Goal: Information Seeking & Learning: Understand process/instructions

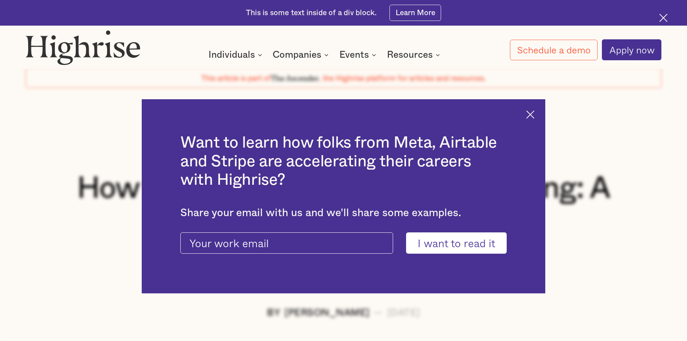
click at [531, 117] on img at bounding box center [530, 114] width 8 height 8
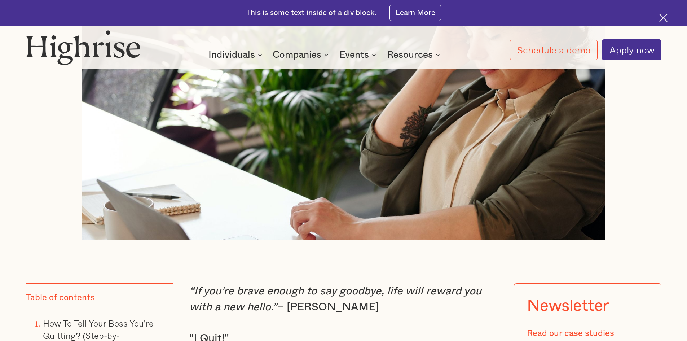
scroll to position [541, 0]
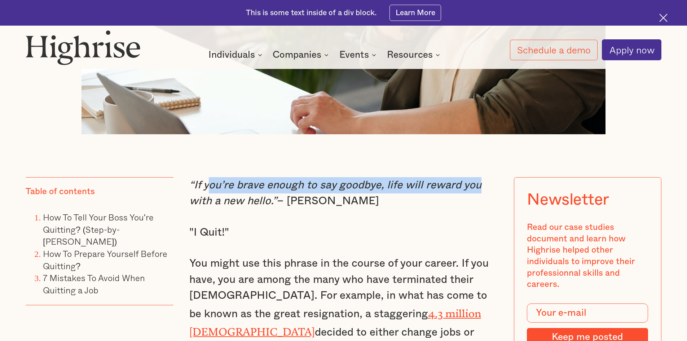
drag, startPoint x: 206, startPoint y: 190, endPoint x: 480, endPoint y: 184, distance: 273.6
click at [480, 184] on p "“If you’re brave enough to say goodbye, life will reward you with a new hello.”…" at bounding box center [343, 193] width 309 height 32
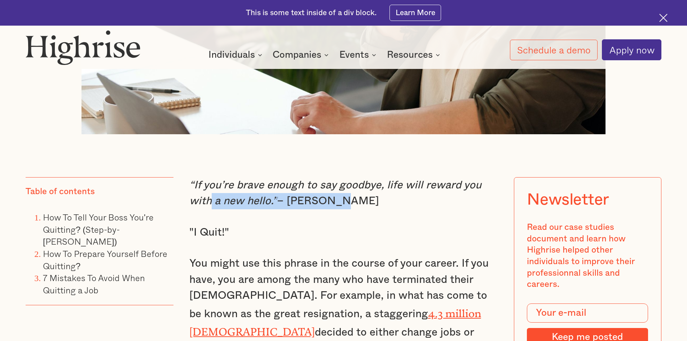
drag, startPoint x: 209, startPoint y: 205, endPoint x: 335, endPoint y: 197, distance: 126.5
click at [335, 197] on p "“If you’re brave enough to say goodbye, life will reward you with a new hello.”…" at bounding box center [343, 193] width 309 height 32
click at [213, 235] on p ""I Quit!"" at bounding box center [343, 232] width 309 height 16
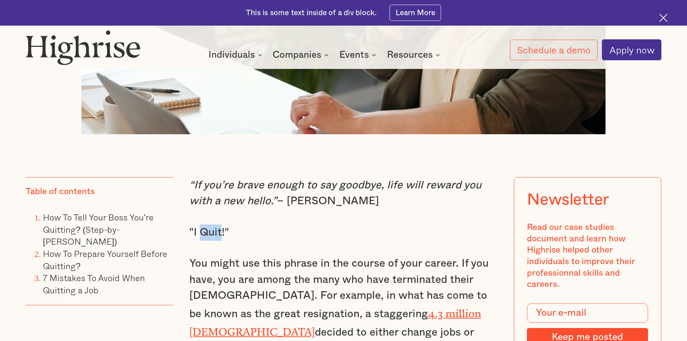
click at [213, 235] on p ""I Quit!"" at bounding box center [343, 232] width 309 height 16
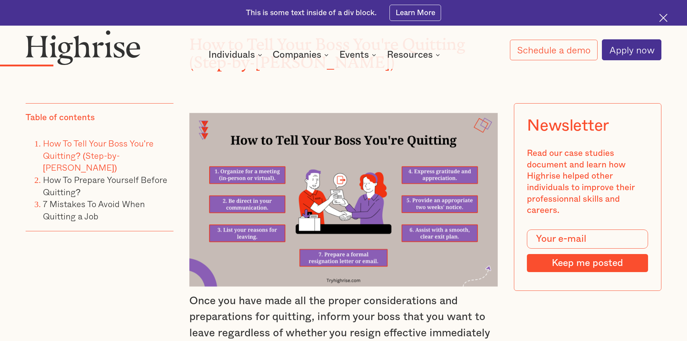
scroll to position [1335, 0]
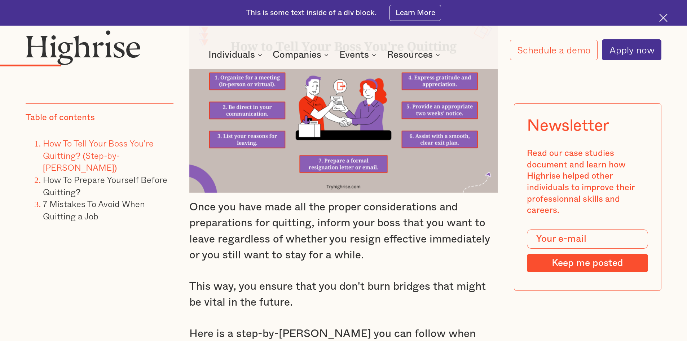
click at [349, 242] on p "Once you have made all the proper considerations and preparations for quitting,…" at bounding box center [343, 231] width 309 height 65
click at [348, 242] on p "Once you have made all the proper considerations and preparations for quitting,…" at bounding box center [343, 231] width 309 height 65
click at [347, 242] on p "Once you have made all the proper considerations and preparations for quitting,…" at bounding box center [343, 231] width 309 height 65
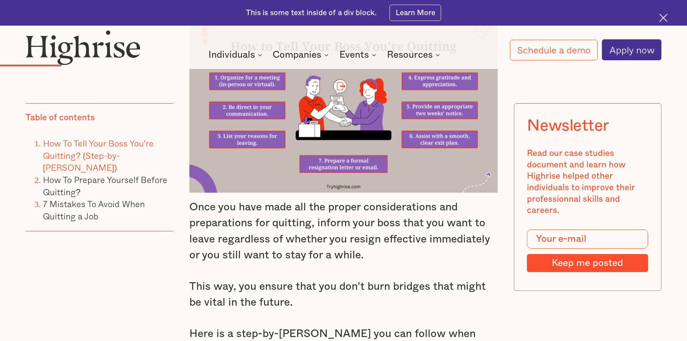
click at [346, 242] on p "Once you have made all the proper considerations and preparations for quitting,…" at bounding box center [343, 231] width 309 height 65
click at [323, 209] on p "Once you have made all the proper considerations and preparations for quitting,…" at bounding box center [343, 231] width 309 height 65
click at [324, 209] on p "Once you have made all the proper considerations and preparations for quitting,…" at bounding box center [343, 231] width 309 height 65
click at [307, 209] on p "Once you have made all the proper considerations and preparations for quitting,…" at bounding box center [343, 231] width 309 height 65
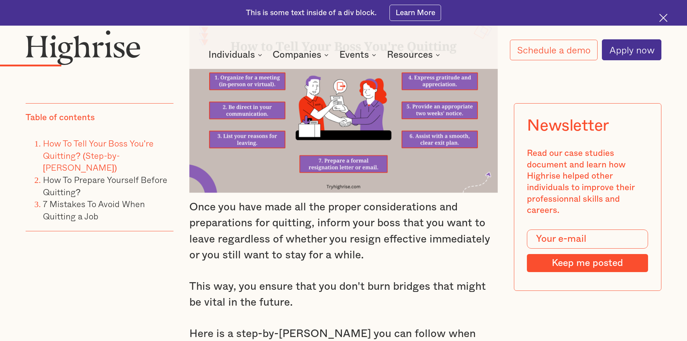
click at [306, 209] on p "Once you have made all the proper considerations and preparations for quitting,…" at bounding box center [343, 231] width 309 height 65
click at [289, 211] on p "Once you have made all the proper considerations and preparations for quitting,…" at bounding box center [343, 231] width 309 height 65
click at [291, 211] on p "Once you have made all the proper considerations and preparations for quitting,…" at bounding box center [343, 231] width 309 height 65
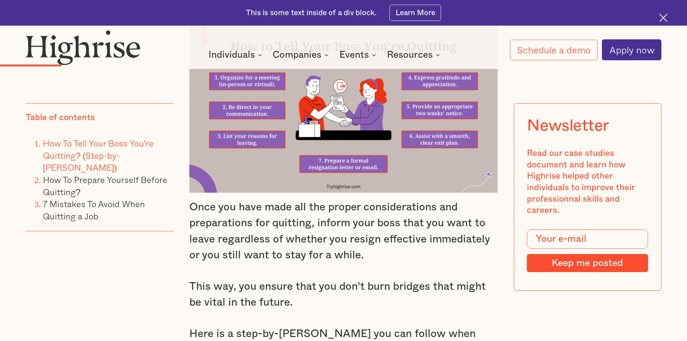
click at [258, 212] on p "Once you have made all the proper considerations and preparations for quitting,…" at bounding box center [343, 231] width 309 height 65
click at [234, 212] on p "Once you have made all the proper considerations and preparations for quitting,…" at bounding box center [343, 231] width 309 height 65
click at [215, 210] on p "Once you have made all the proper considerations and preparations for quitting,…" at bounding box center [343, 231] width 309 height 65
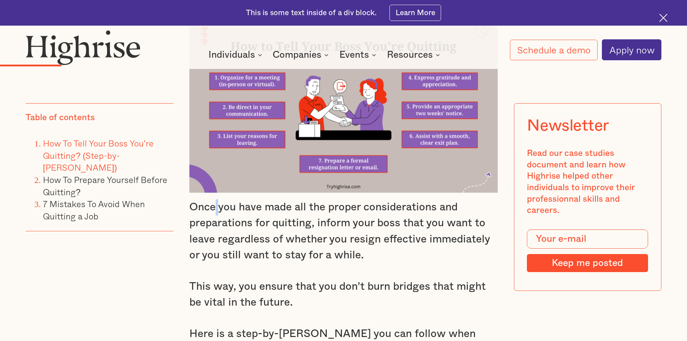
click at [215, 210] on p "Once you have made all the proper considerations and preparations for quitting,…" at bounding box center [343, 231] width 309 height 65
click at [251, 227] on p "Once you have made all the proper considerations and preparations for quitting,…" at bounding box center [343, 231] width 309 height 65
click at [268, 226] on p "Once you have made all the proper considerations and preparations for quitting,…" at bounding box center [343, 231] width 309 height 65
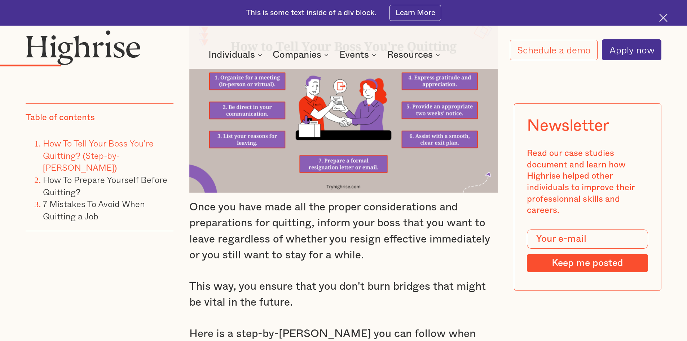
click at [313, 230] on p "Once you have made all the proper considerations and preparations for quitting,…" at bounding box center [343, 231] width 309 height 65
click at [353, 224] on p "Once you have made all the proper considerations and preparations for quitting,…" at bounding box center [343, 231] width 309 height 65
click at [350, 229] on p "Once you have made all the proper considerations and preparations for quitting,…" at bounding box center [343, 231] width 309 height 65
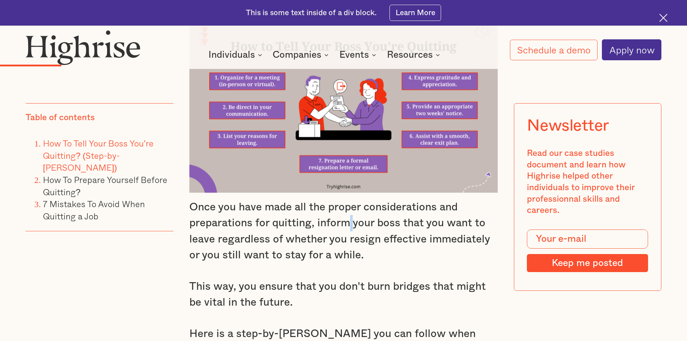
click at [350, 229] on p "Once you have made all the proper considerations and preparations for quitting,…" at bounding box center [343, 231] width 309 height 65
click at [369, 229] on p "Once you have made all the proper considerations and preparations for quitting,…" at bounding box center [343, 231] width 309 height 65
click at [376, 226] on p "Once you have made all the proper considerations and preparations for quitting,…" at bounding box center [343, 231] width 309 height 65
click at [368, 227] on p "Once you have made all the proper considerations and preparations for quitting,…" at bounding box center [343, 231] width 309 height 65
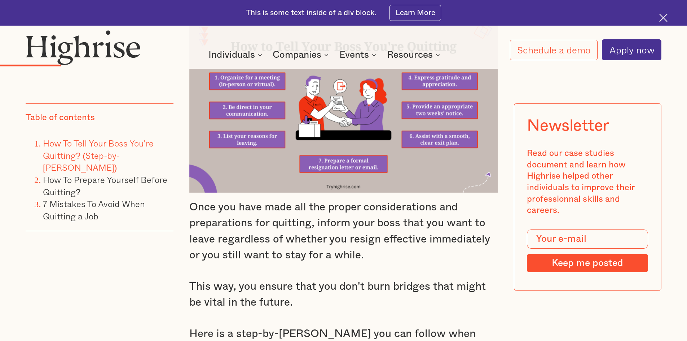
click at [372, 227] on p "Once you have made all the proper considerations and preparations for quitting,…" at bounding box center [343, 231] width 309 height 65
click at [397, 223] on p "Once you have made all the proper considerations and preparations for quitting,…" at bounding box center [343, 231] width 309 height 65
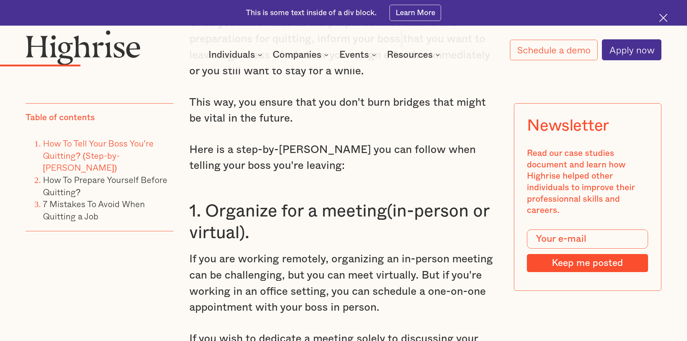
scroll to position [1552, 0]
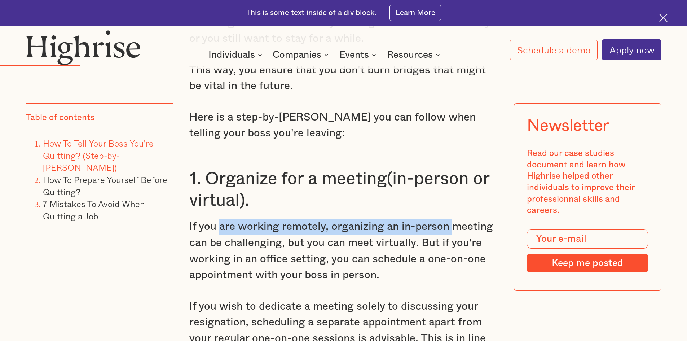
drag, startPoint x: 339, startPoint y: 233, endPoint x: 450, endPoint y: 231, distance: 111.5
click at [450, 231] on p "If you are working remotely, organizing an in-person meeting can be challenging…" at bounding box center [343, 251] width 309 height 65
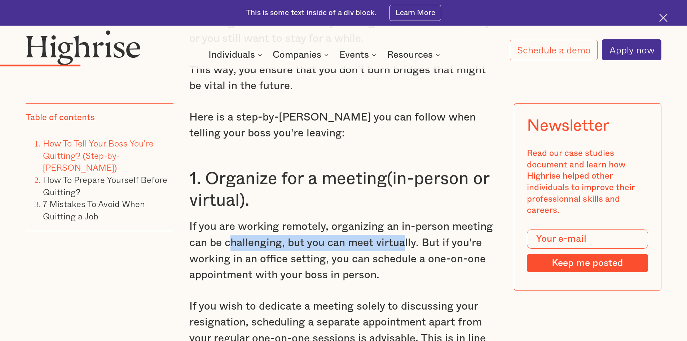
drag, startPoint x: 231, startPoint y: 250, endPoint x: 403, endPoint y: 245, distance: 172.5
click at [403, 245] on p "If you are working remotely, organizing an in-person meeting can be challenging…" at bounding box center [343, 251] width 309 height 65
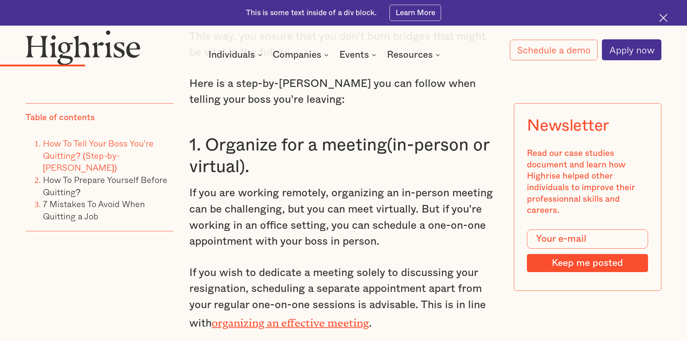
scroll to position [1624, 0]
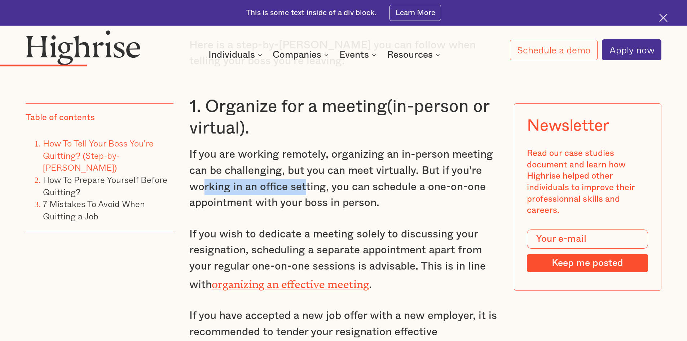
drag, startPoint x: 259, startPoint y: 192, endPoint x: 307, endPoint y: 192, distance: 48.0
click at [307, 192] on p "If you are working remotely, organizing an in-person meeting can be challenging…" at bounding box center [343, 178] width 309 height 65
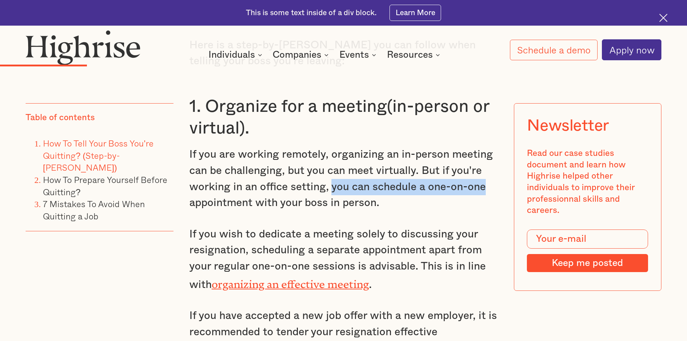
drag, startPoint x: 331, startPoint y: 192, endPoint x: 482, endPoint y: 193, distance: 151.2
click at [482, 193] on p "If you are working remotely, organizing an in-person meeting can be challenging…" at bounding box center [343, 178] width 309 height 65
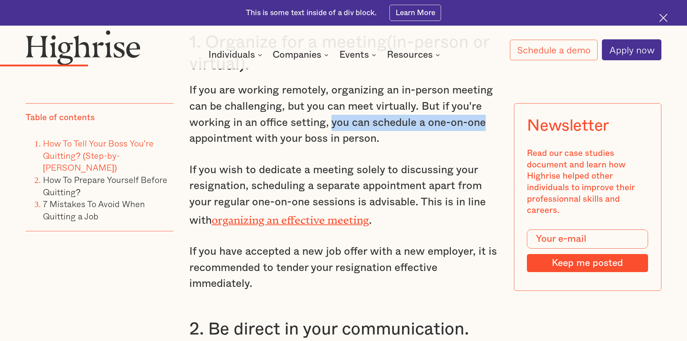
scroll to position [1696, 0]
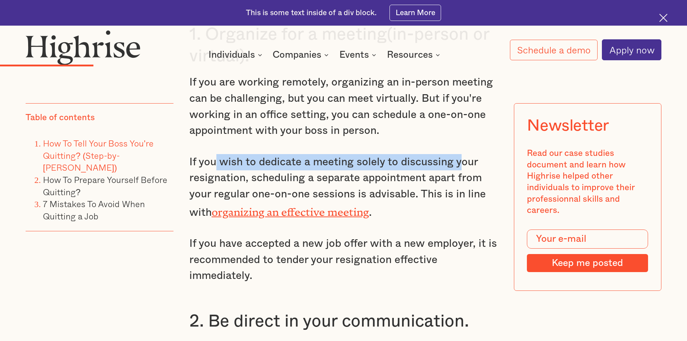
drag, startPoint x: 224, startPoint y: 164, endPoint x: 458, endPoint y: 169, distance: 234.6
click at [458, 169] on p "If you wish to dedicate a meeting solely to discussing your resignation, schedu…" at bounding box center [343, 187] width 309 height 67
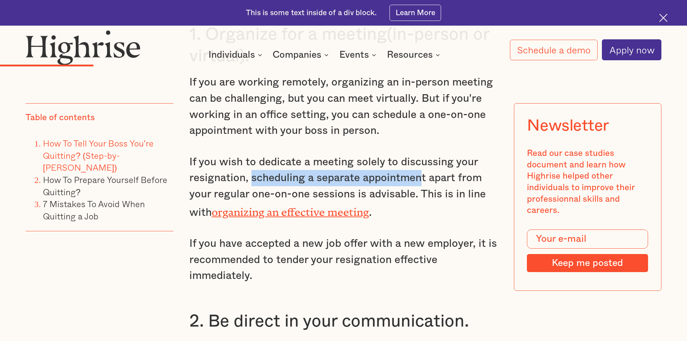
drag, startPoint x: 347, startPoint y: 188, endPoint x: 422, endPoint y: 188, distance: 74.7
click at [422, 188] on p "If you wish to dedicate a meeting solely to discussing your resignation, schedu…" at bounding box center [343, 187] width 309 height 67
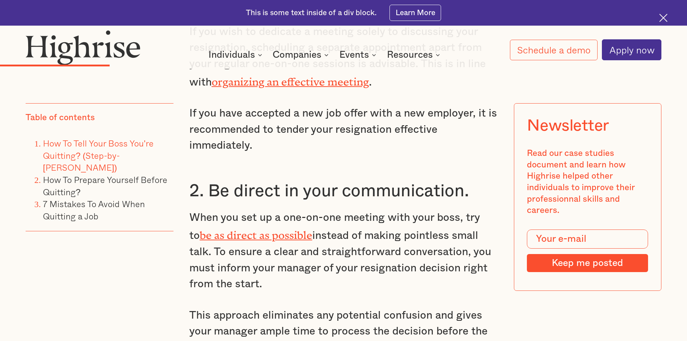
scroll to position [1912, 0]
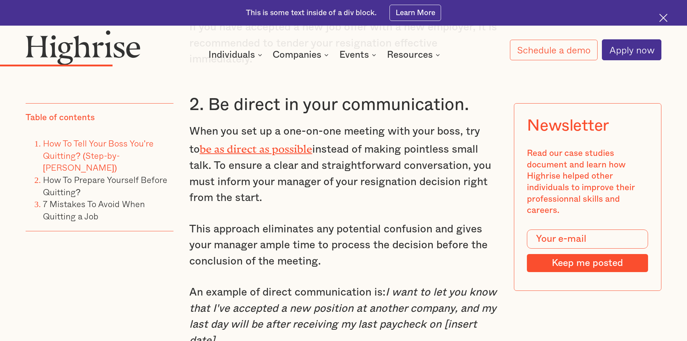
click at [417, 139] on p "When you set up a one-on-one meeting with your boss, try to be as direct as pos…" at bounding box center [343, 164] width 309 height 83
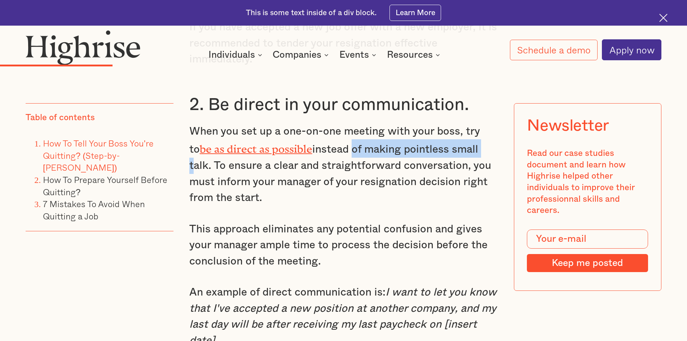
drag, startPoint x: 340, startPoint y: 152, endPoint x: 472, endPoint y: 149, distance: 131.7
click at [472, 149] on p "When you set up a one-on-one meeting with your boss, try to be as direct as pos…" at bounding box center [343, 164] width 309 height 83
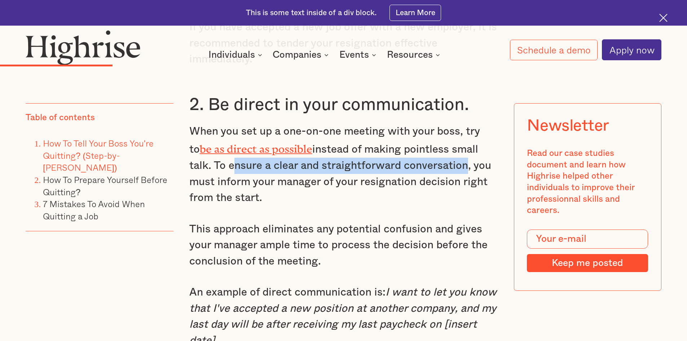
drag, startPoint x: 211, startPoint y: 174, endPoint x: 439, endPoint y: 169, distance: 227.4
click at [439, 169] on p "When you set up a one-on-one meeting with your boss, try to be as direct as pos…" at bounding box center [343, 164] width 309 height 83
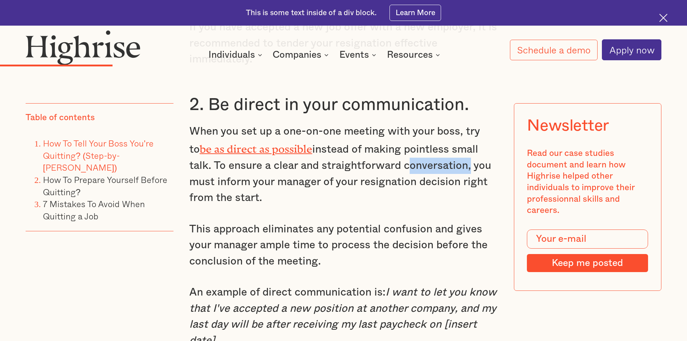
click at [439, 169] on p "When you set up a one-on-one meeting with your boss, try to be as direct as pos…" at bounding box center [343, 164] width 309 height 83
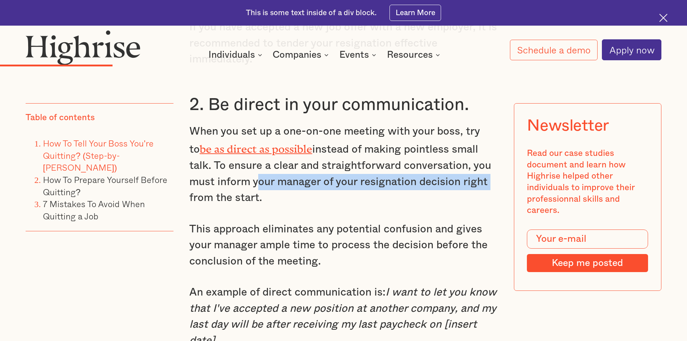
drag, startPoint x: 225, startPoint y: 185, endPoint x: 457, endPoint y: 185, distance: 232.0
click at [457, 185] on p "When you set up a one-on-one meeting with your boss, try to be as direct as pos…" at bounding box center [343, 164] width 309 height 83
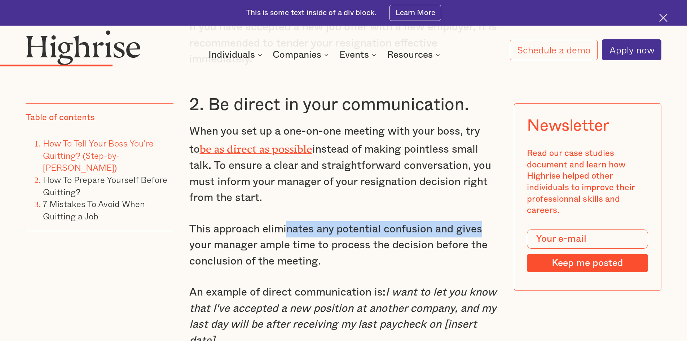
drag, startPoint x: 307, startPoint y: 227, endPoint x: 488, endPoint y: 225, distance: 181.5
click at [488, 225] on p "This approach eliminates any potential confusion and gives your manager ample t…" at bounding box center [343, 245] width 309 height 48
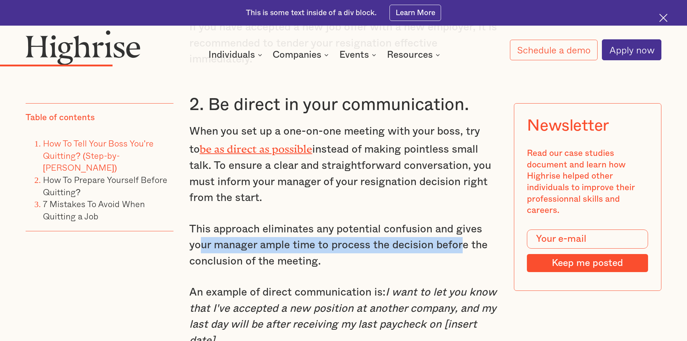
drag, startPoint x: 212, startPoint y: 249, endPoint x: 461, endPoint y: 247, distance: 248.6
click at [461, 247] on p "This approach eliminates any potential confusion and gives your manager ample t…" at bounding box center [343, 245] width 309 height 48
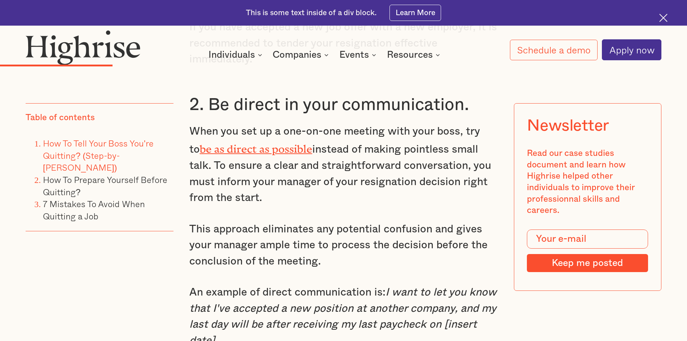
click at [235, 270] on p "This approach eliminates any potential confusion and gives your manager ample t…" at bounding box center [343, 245] width 309 height 48
click at [235, 268] on p "This approach eliminates any potential confusion and gives your manager ample t…" at bounding box center [343, 245] width 309 height 48
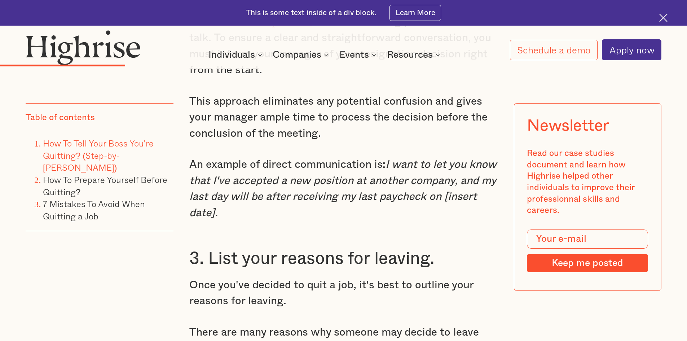
scroll to position [2057, 0]
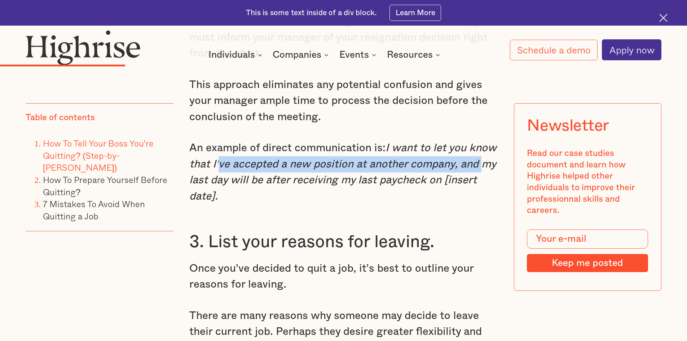
drag, startPoint x: 250, startPoint y: 172, endPoint x: 478, endPoint y: 174, distance: 228.0
click at [478, 174] on em "I want to let you know that I've accepted a new position at another company, an…" at bounding box center [342, 172] width 307 height 59
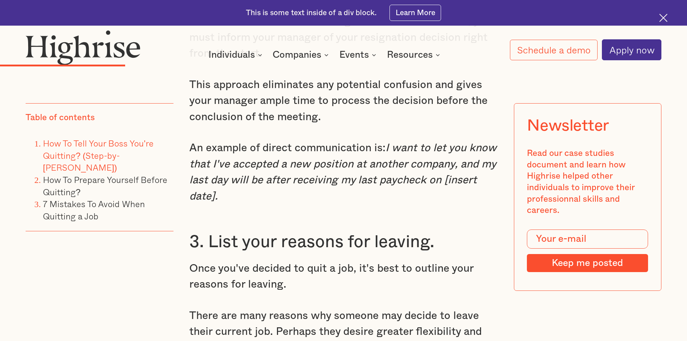
click at [403, 194] on p "An example of direct communication is: I want to let you know that I've accepte…" at bounding box center [343, 172] width 309 height 65
drag, startPoint x: 330, startPoint y: 191, endPoint x: 398, endPoint y: 191, distance: 68.6
click at [398, 191] on em "I want to let you know that I've accepted a new position at another company, an…" at bounding box center [342, 172] width 307 height 59
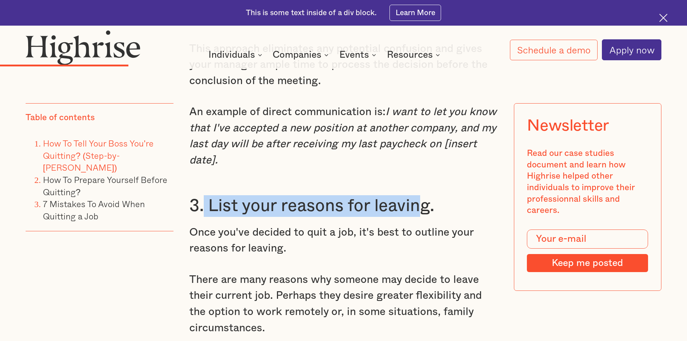
drag, startPoint x: 204, startPoint y: 207, endPoint x: 416, endPoint y: 207, distance: 212.2
click at [416, 207] on h3 "3. List your reasons for leaving." at bounding box center [343, 206] width 309 height 22
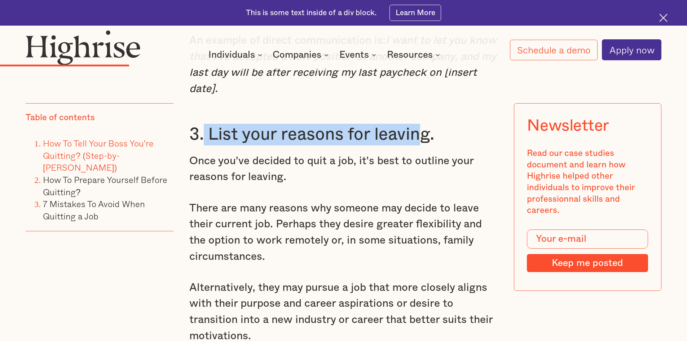
scroll to position [2165, 0]
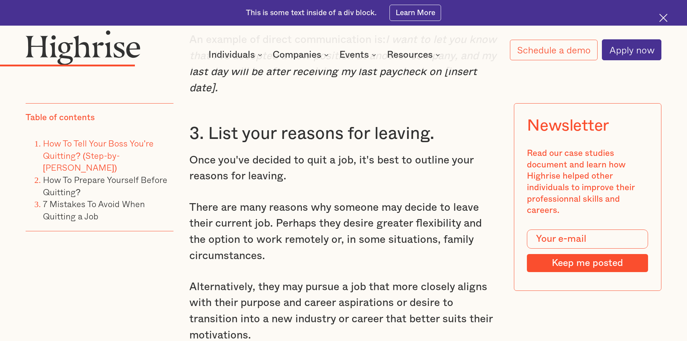
click at [203, 166] on p "Once you've decided to quit a job, it's best to outline your reasons for leavin…" at bounding box center [343, 168] width 309 height 32
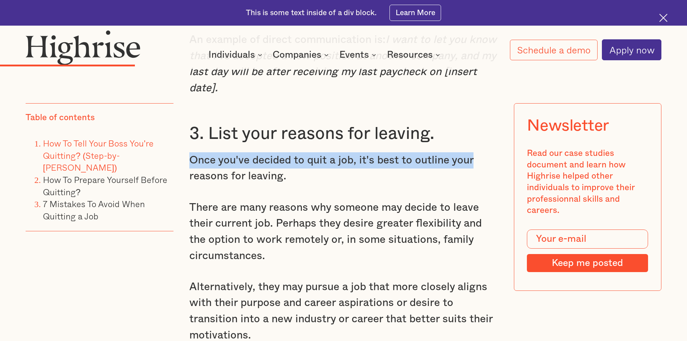
drag, startPoint x: 203, startPoint y: 166, endPoint x: 451, endPoint y: 172, distance: 247.9
click at [451, 172] on p "Once you've decided to quit a job, it's best to outline your reasons for leavin…" at bounding box center [343, 168] width 309 height 32
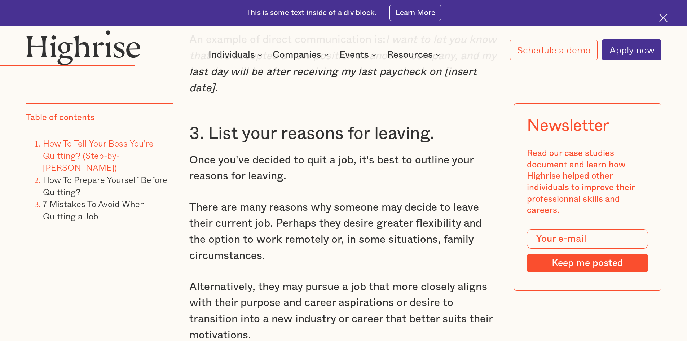
click at [207, 180] on p "Once you've decided to quit a job, it's best to outline your reasons for leavin…" at bounding box center [343, 168] width 309 height 32
drag, startPoint x: 207, startPoint y: 180, endPoint x: 247, endPoint y: 181, distance: 39.7
click at [247, 181] on p "Once you've decided to quit a job, it's best to outline your reasons for leavin…" at bounding box center [343, 168] width 309 height 32
click at [198, 210] on p "There are many reasons why someone may decide to leave their current job. Perha…" at bounding box center [343, 232] width 309 height 65
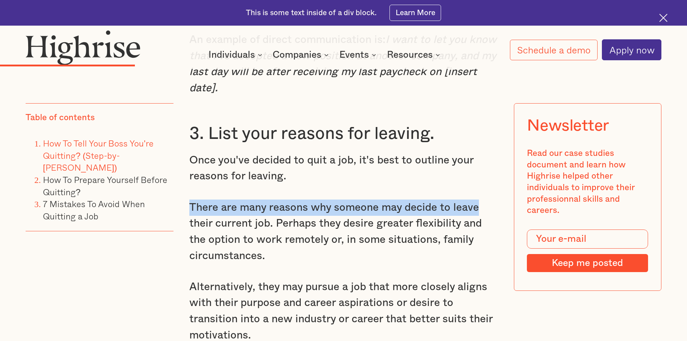
drag, startPoint x: 198, startPoint y: 210, endPoint x: 456, endPoint y: 209, distance: 257.6
click at [456, 209] on p "There are many reasons why someone may decide to leave their current job. Perha…" at bounding box center [343, 232] width 309 height 65
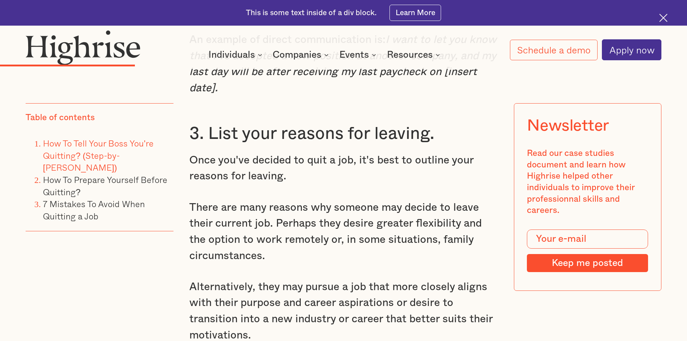
click at [217, 231] on p "There are many reasons why someone may decide to leave their current job. Perha…" at bounding box center [343, 232] width 309 height 65
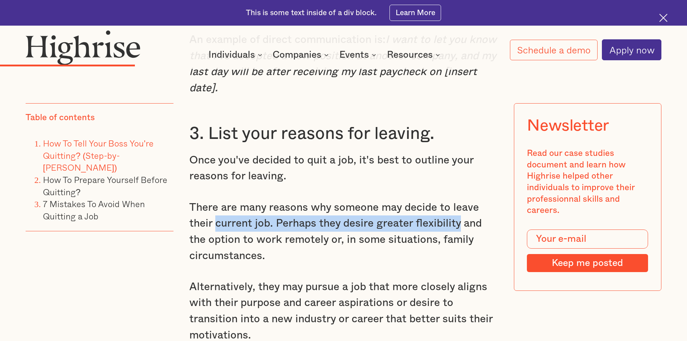
drag, startPoint x: 217, startPoint y: 231, endPoint x: 432, endPoint y: 226, distance: 214.4
click at [432, 226] on p "There are many reasons why someone may decide to leave their current job. Perha…" at bounding box center [343, 232] width 309 height 65
drag, startPoint x: 432, startPoint y: 226, endPoint x: 281, endPoint y: 230, distance: 150.9
click at [281, 230] on p "There are many reasons why someone may decide to leave their current job. Perha…" at bounding box center [343, 232] width 309 height 65
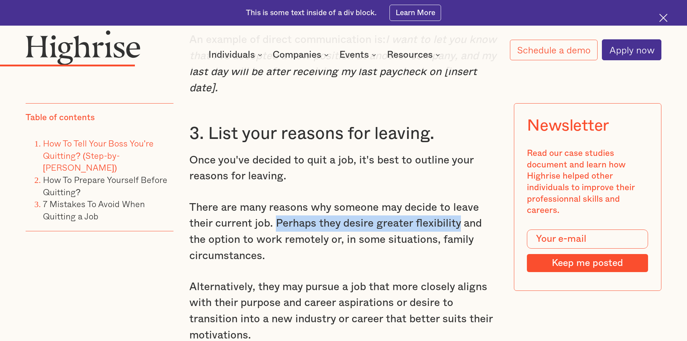
click at [284, 231] on p "There are many reasons why someone may decide to leave their current job. Perha…" at bounding box center [343, 232] width 309 height 65
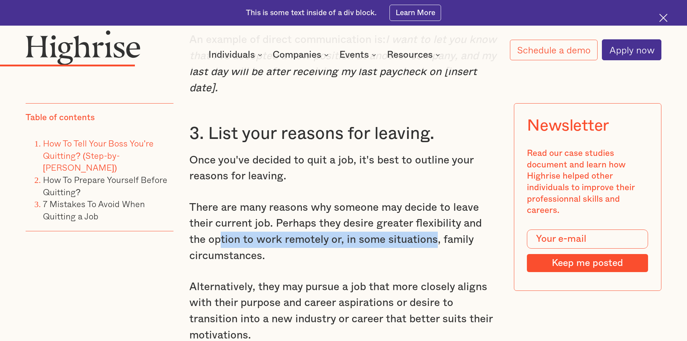
drag, startPoint x: 218, startPoint y: 245, endPoint x: 433, endPoint y: 241, distance: 215.5
click at [433, 241] on p "There are many reasons why someone may decide to leave their current job. Perha…" at bounding box center [343, 232] width 309 height 65
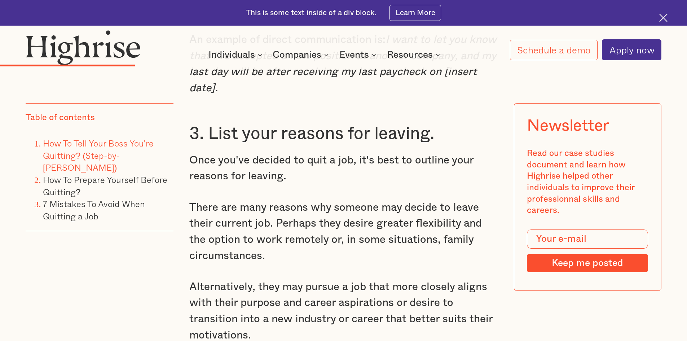
click at [201, 258] on p "There are many reasons why someone may decide to leave their current job. Perha…" at bounding box center [343, 232] width 309 height 65
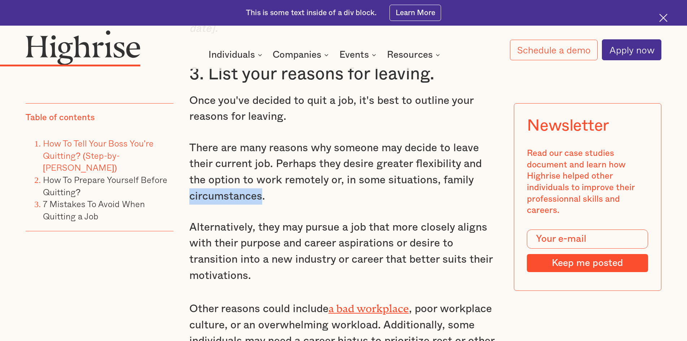
scroll to position [2237, 0]
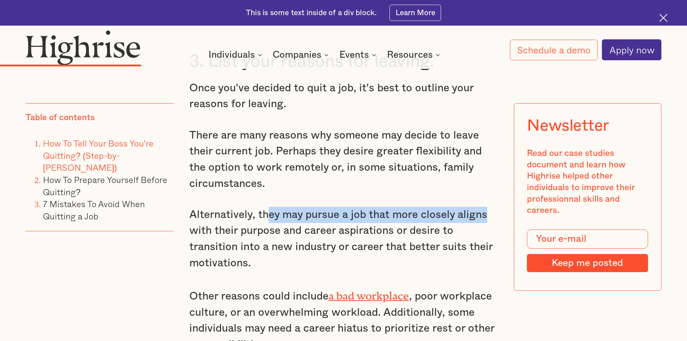
drag, startPoint x: 265, startPoint y: 228, endPoint x: 493, endPoint y: 224, distance: 227.7
click at [493, 224] on p "Alternatively, they may pursue a job that more closely aligns with their purpos…" at bounding box center [343, 239] width 309 height 65
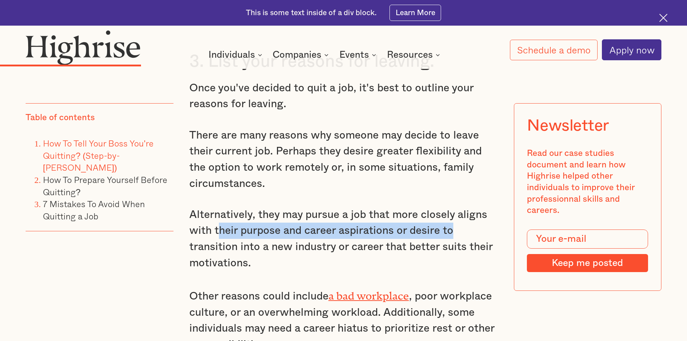
drag, startPoint x: 224, startPoint y: 242, endPoint x: 460, endPoint y: 240, distance: 236.7
click at [460, 240] on p "Alternatively, they may pursue a job that more closely aligns with their purpos…" at bounding box center [343, 239] width 309 height 65
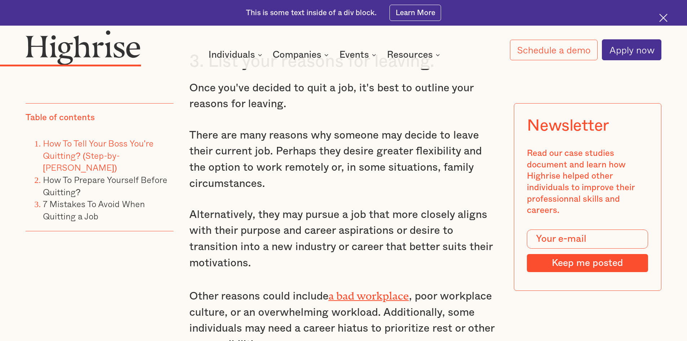
click at [231, 256] on p "Alternatively, they may pursue a job that more closely aligns with their purpos…" at bounding box center [343, 239] width 309 height 65
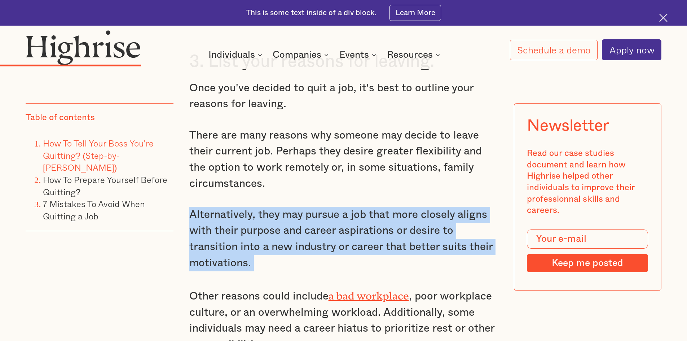
drag, startPoint x: 231, startPoint y: 256, endPoint x: 363, endPoint y: 255, distance: 132.1
click at [363, 255] on p "Alternatively, they may pursue a job that more closely aligns with their purpos…" at bounding box center [343, 239] width 309 height 65
click at [358, 253] on p "Alternatively, they may pursue a job that more closely aligns with their purpos…" at bounding box center [343, 239] width 309 height 65
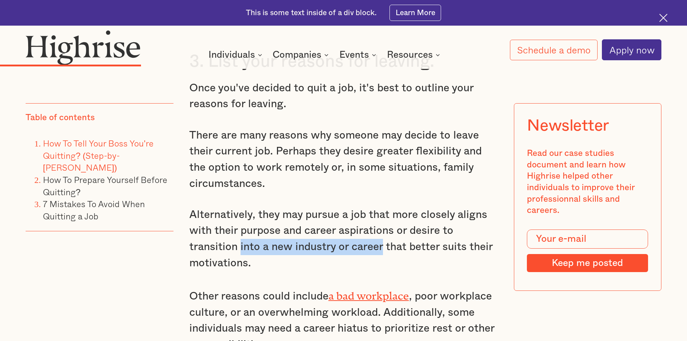
drag, startPoint x: 358, startPoint y: 253, endPoint x: 250, endPoint y: 254, distance: 107.5
click at [250, 254] on p "Alternatively, they may pursue a job that more closely aligns with their purpos…" at bounding box center [343, 239] width 309 height 65
drag, startPoint x: 250, startPoint y: 254, endPoint x: 354, endPoint y: 254, distance: 103.6
click at [354, 254] on p "Alternatively, they may pursue a job that more closely aligns with their purpos…" at bounding box center [343, 239] width 309 height 65
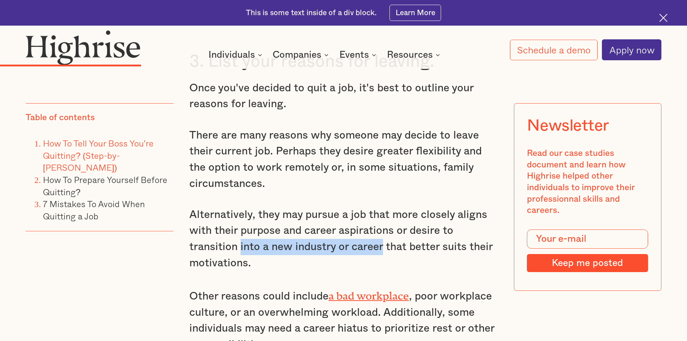
click at [354, 254] on p "Alternatively, they may pursue a job that more closely aligns with their purpos…" at bounding box center [343, 239] width 309 height 65
drag, startPoint x: 354, startPoint y: 254, endPoint x: 241, endPoint y: 247, distance: 112.4
click at [241, 247] on p "Alternatively, they may pursue a job that more closely aligns with their purpos…" at bounding box center [343, 239] width 309 height 65
drag, startPoint x: 241, startPoint y: 247, endPoint x: 395, endPoint y: 249, distance: 153.7
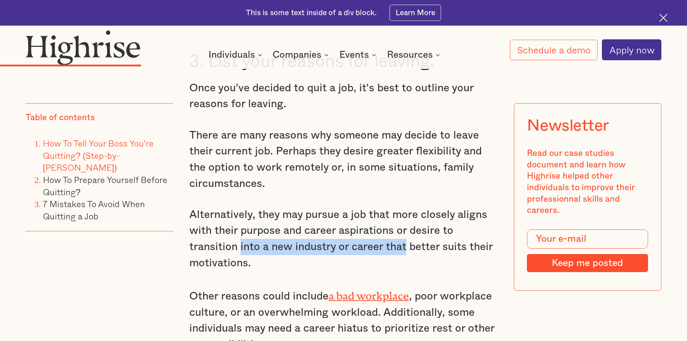
click at [395, 249] on p "Alternatively, they may pursue a job that more closely aligns with their purpos…" at bounding box center [343, 239] width 309 height 65
click at [396, 256] on p "Alternatively, they may pursue a job that more closely aligns with their purpos…" at bounding box center [343, 239] width 309 height 65
drag, startPoint x: 396, startPoint y: 256, endPoint x: 246, endPoint y: 255, distance: 149.7
click at [246, 255] on p "Alternatively, they may pursue a job that more closely aligns with their purpos…" at bounding box center [343, 239] width 309 height 65
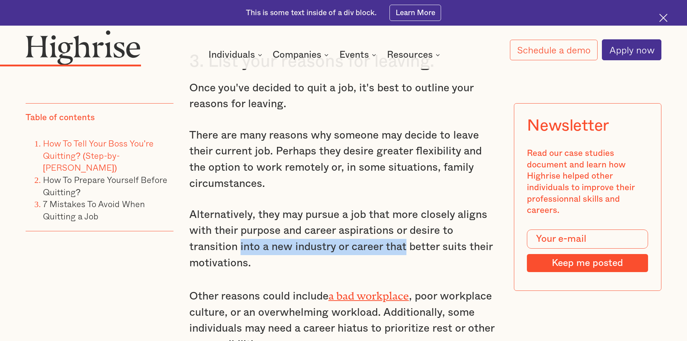
drag, startPoint x: 246, startPoint y: 255, endPoint x: 390, endPoint y: 258, distance: 143.6
click at [390, 258] on p "Alternatively, they may pursue a job that more closely aligns with their purpos…" at bounding box center [343, 239] width 309 height 65
click at [390, 257] on p "Alternatively, they may pursue a job that more closely aligns with their purpos…" at bounding box center [343, 239] width 309 height 65
drag, startPoint x: 390, startPoint y: 257, endPoint x: 249, endPoint y: 250, distance: 141.6
click at [249, 250] on p "Alternatively, they may pursue a job that more closely aligns with their purpos…" at bounding box center [343, 239] width 309 height 65
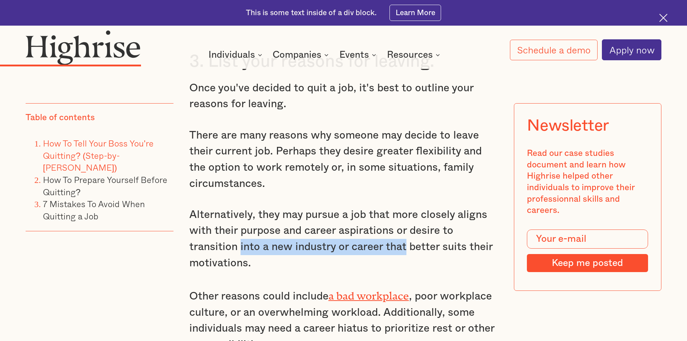
click at [249, 250] on p "Alternatively, they may pursue a job that more closely aligns with their purpos…" at bounding box center [343, 239] width 309 height 65
drag
click at [396, 258] on p "Alternatively, they may pursue a job that more closely aligns with their purpos…" at bounding box center [343, 239] width 309 height 65
click at [242, 257] on p "Alternatively, they may pursue a job that more closely aligns with their purpos…" at bounding box center [343, 239] width 309 height 65
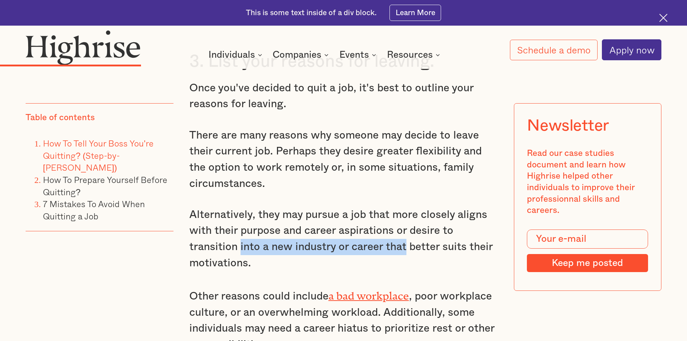
click at [249, 256] on p "Alternatively, they may pursue a job that more closely aligns with their purpos…" at bounding box center [343, 239] width 309 height 65
click at [388, 260] on p "Alternatively, they may pursue a job that more closely aligns with their purpos…" at bounding box center [343, 239] width 309 height 65
click at [391, 259] on p "Alternatively, they may pursue a job that more closely aligns with their purpos…" at bounding box center [343, 239] width 309 height 65
click at [243, 256] on p "Alternatively, they may pursue a job that more closely aligns with their purpos…" at bounding box center [343, 239] width 309 height 65
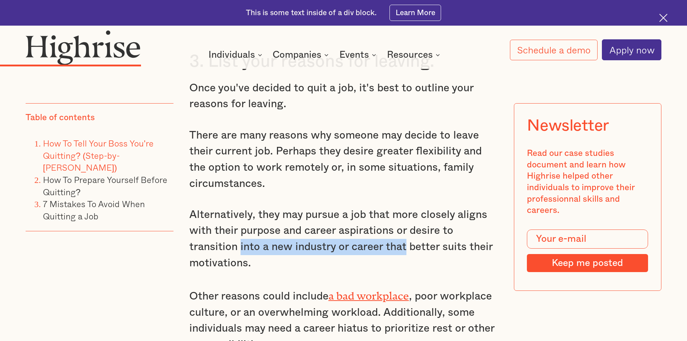
click at [387, 258] on p "Alternatively, they may pursue a job that more closely aligns with their purpos…" at bounding box center [343, 239] width 309 height 65
click at [391, 253] on p "Alternatively, they may pursue a job that more closely aligns with their purpos…" at bounding box center [343, 239] width 309 height 65
click at [247, 254] on p "Alternatively, they may pursue a job that more closely aligns with their purpos…" at bounding box center [343, 239] width 309 height 65
click at [248, 254] on p "Alternatively, they may pursue a job that more closely aligns with their purpos…" at bounding box center [343, 239] width 309 height 65
click at [398, 255] on p "Alternatively, they may pursue a job that more closely aligns with their purpos…" at bounding box center [343, 239] width 309 height 65
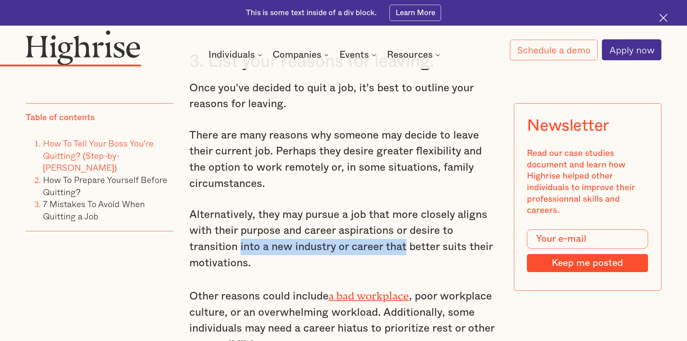
click at [398, 255] on p "Alternatively, they may pursue a job that more closely aligns with their purpos…" at bounding box center [343, 239] width 309 height 65
click at [236, 251] on p "Alternatively, they may pursue a job that more closely aligns with their purpos…" at bounding box center [343, 239] width 309 height 65
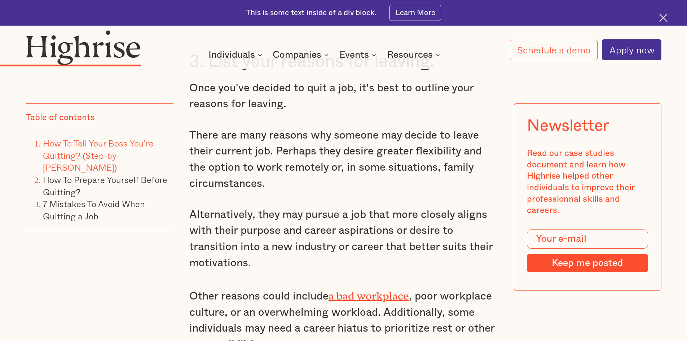
click at [250, 255] on p "Alternatively, they may pursue a job that more closely aligns with their purpos…" at bounding box center [343, 239] width 309 height 65
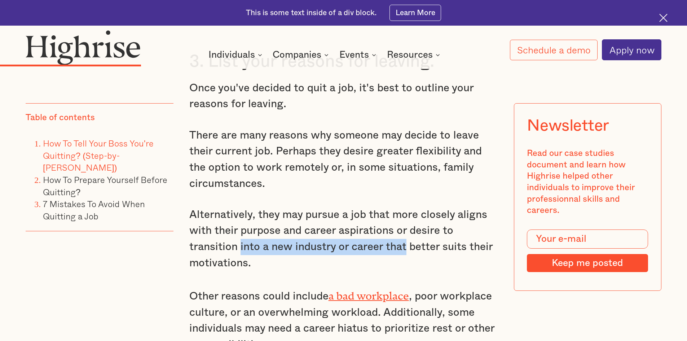
click at [387, 252] on p "Alternatively, they may pursue a job that more closely aligns with their purpos…" at bounding box center [343, 239] width 309 height 65
click at [253, 254] on p "Alternatively, they may pursue a job that more closely aligns with their purpos…" at bounding box center [343, 239] width 309 height 65
click at [393, 255] on p "Alternatively, they may pursue a job that more closely aligns with their purpos…" at bounding box center [343, 239] width 309 height 65
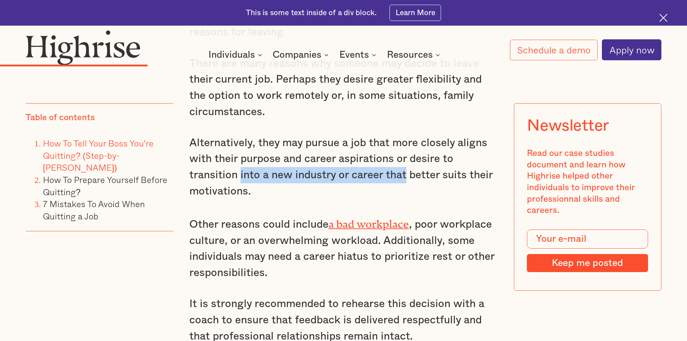
scroll to position [2309, 0]
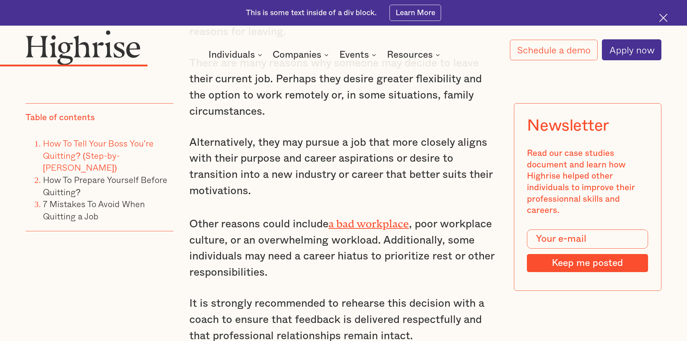
click at [240, 249] on p "Other reasons could include a bad workplace , poor workplace culture, or an ove…" at bounding box center [343, 247] width 309 height 67
click at [249, 246] on p "Other reasons could include a bad workplace , poor workplace culture, or an ove…" at bounding box center [343, 247] width 309 height 67
click at [253, 246] on p "Other reasons could include a bad workplace , poor workplace culture, or an ove…" at bounding box center [343, 247] width 309 height 67
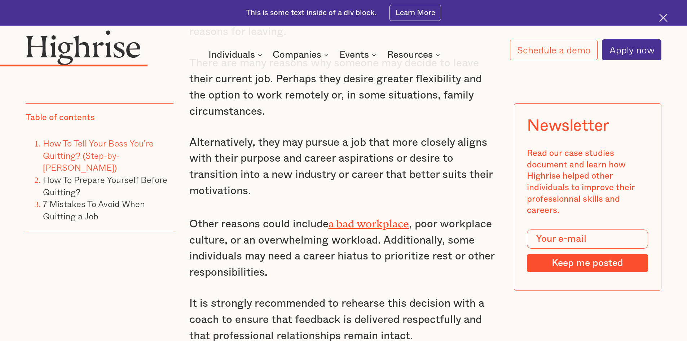
click at [331, 245] on p "Other reasons could include a bad workplace , poor workplace culture, or an ove…" at bounding box center [343, 247] width 309 height 67
click at [330, 245] on p "Other reasons could include a bad workplace , poor workplace culture, or an ove…" at bounding box center [343, 247] width 309 height 67
click at [327, 244] on p "Other reasons could include a bad workplace , poor workplace culture, or an ove…" at bounding box center [343, 247] width 309 height 67
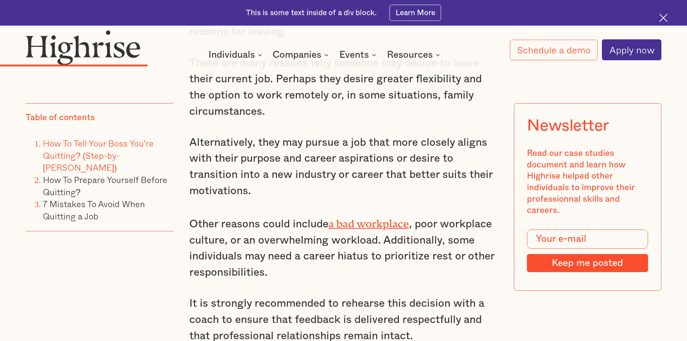
click at [381, 246] on p "Other reasons could include a bad workplace , poor workplace culture, or an ove…" at bounding box center [343, 247] width 309 height 67
click at [446, 248] on p "Other reasons could include a bad workplace , poor workplace culture, or an ove…" at bounding box center [343, 247] width 309 height 67
click at [446, 247] on p "Other reasons could include a bad workplace , poor workplace culture, or an ove…" at bounding box center [343, 247] width 309 height 67
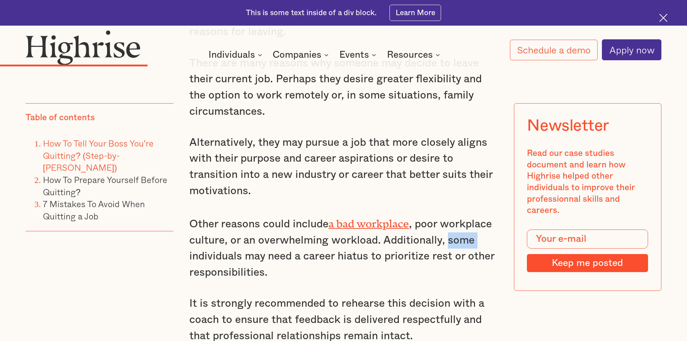
click at [446, 247] on p "Other reasons could include a bad workplace , poor workplace culture, or an ove…" at bounding box center [343, 247] width 309 height 67
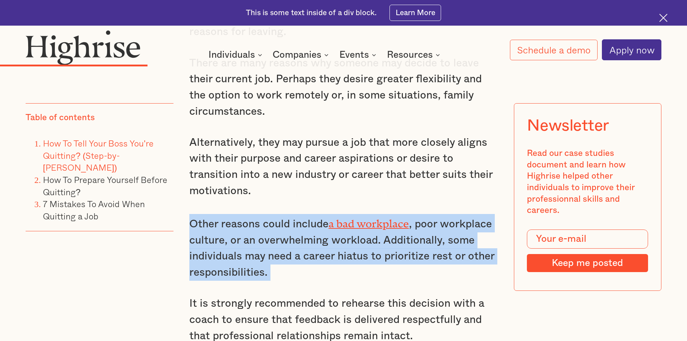
click at [445, 246] on p "Other reasons could include a bad workplace , poor workplace culture, or an ove…" at bounding box center [343, 247] width 309 height 67
click at [444, 246] on p "Other reasons could include a bad workplace , poor workplace culture, or an ove…" at bounding box center [343, 247] width 309 height 67
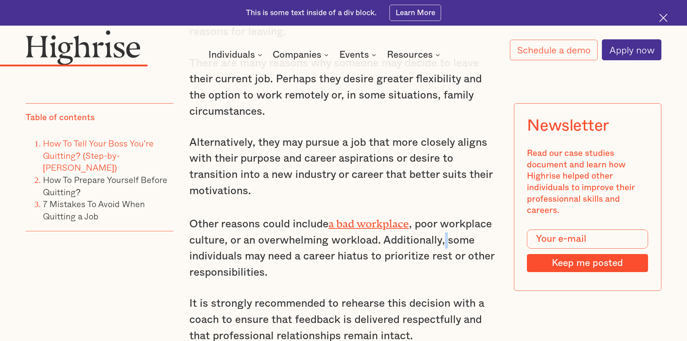
click at [444, 246] on p "Other reasons could include a bad workplace , poor workplace culture, or an ove…" at bounding box center [343, 247] width 309 height 67
click at [382, 245] on p "Other reasons could include a bad workplace , poor workplace culture, or an ove…" at bounding box center [343, 247] width 309 height 67
click at [380, 245] on p "Other reasons could include a bad workplace , poor workplace culture, or an ove…" at bounding box center [343, 247] width 309 height 67
click at [238, 263] on p "Other reasons could include a bad workplace , poor workplace culture, or an ove…" at bounding box center [343, 247] width 309 height 67
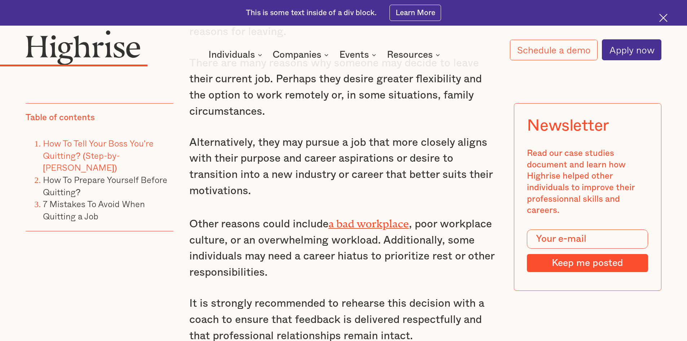
click at [238, 263] on p "Other reasons could include a bad workplace , poor workplace culture, or an ove…" at bounding box center [343, 247] width 309 height 67
click at [244, 263] on p "Other reasons could include a bad workplace , poor workplace culture, or an ove…" at bounding box center [343, 247] width 309 height 67
click at [241, 262] on p "Other reasons could include a bad workplace , poor workplace culture, or an ove…" at bounding box center [343, 247] width 309 height 67
click at [264, 261] on p "Other reasons could include a bad workplace , poor workplace culture, or an ove…" at bounding box center [343, 247] width 309 height 67
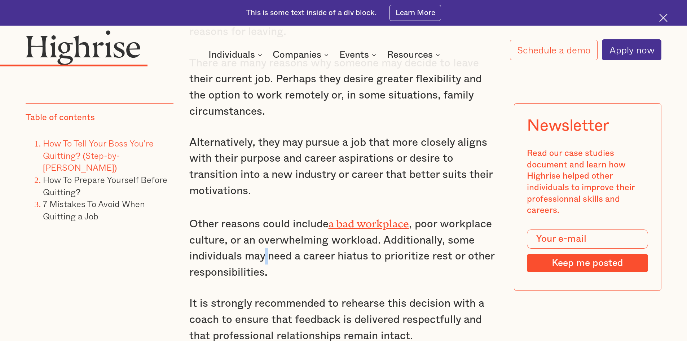
click at [264, 261] on p "Other reasons could include a bad workplace , poor workplace culture, or an ove…" at bounding box center [343, 247] width 309 height 67
click at [294, 262] on p "Other reasons could include a bad workplace , poor workplace culture, or an ove…" at bounding box center [343, 247] width 309 height 67
click at [292, 261] on p "Other reasons could include a bad workplace , poor workplace culture, or an ove…" at bounding box center [343, 247] width 309 height 67
click at [301, 259] on p "Other reasons could include a bad workplace , poor workplace culture, or an ove…" at bounding box center [343, 247] width 309 height 67
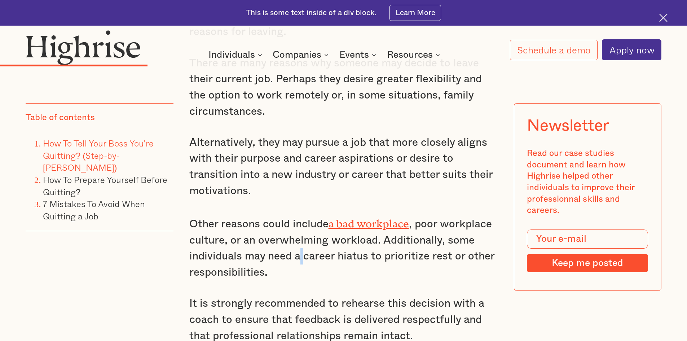
click at [301, 259] on p "Other reasons could include a bad workplace , poor workplace culture, or an ove…" at bounding box center [343, 247] width 309 height 67
click at [336, 263] on p "Other reasons could include a bad workplace , poor workplace culture, or an ove…" at bounding box center [343, 247] width 309 height 67
click at [376, 263] on p "Other reasons could include a bad workplace , poor workplace culture, or an ove…" at bounding box center [343, 247] width 309 height 67
click at [366, 261] on p "Other reasons could include a bad workplace , poor workplace culture, or an ove…" at bounding box center [343, 247] width 309 height 67
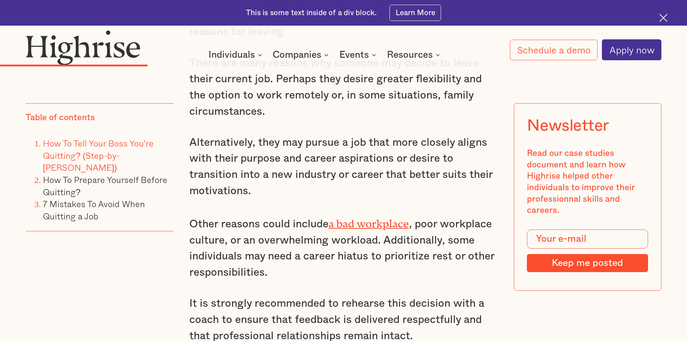
click at [367, 262] on p "Other reasons could include a bad workplace , poor workplace culture, or an ove…" at bounding box center [343, 247] width 309 height 67
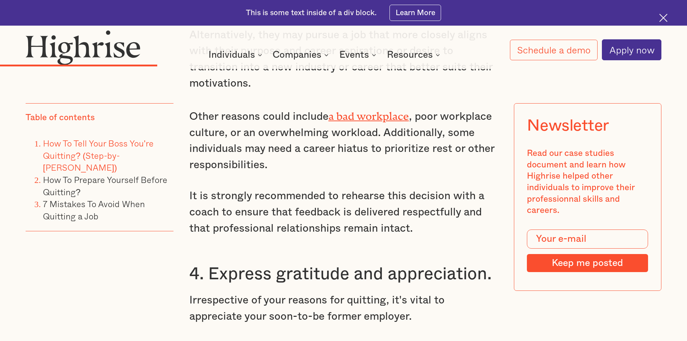
scroll to position [2418, 0]
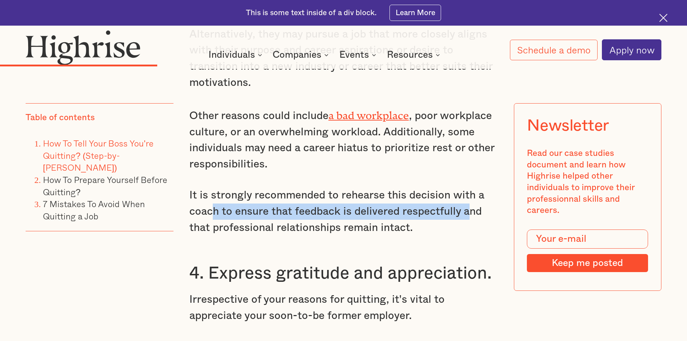
drag, startPoint x: 210, startPoint y: 218, endPoint x: 468, endPoint y: 218, distance: 257.3
click at [468, 218] on p "It is strongly recommended to rehearse this decision with a coach to ensure tha…" at bounding box center [343, 211] width 309 height 48
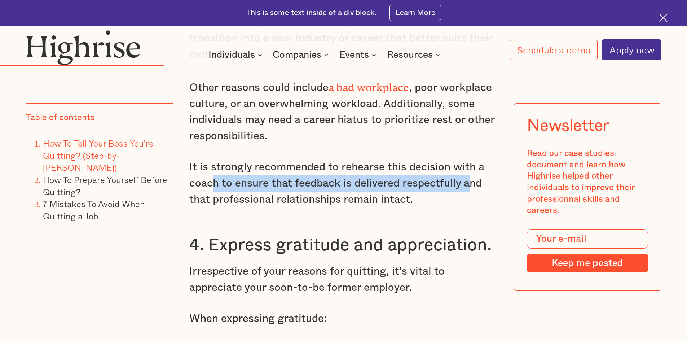
scroll to position [2526, 0]
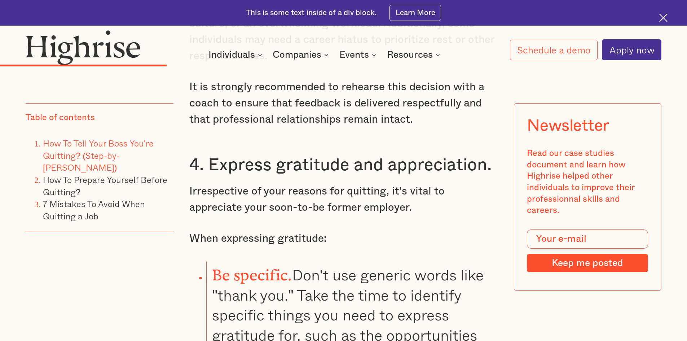
click at [328, 298] on li "Be specific. Don't use generic words like "thank you." Take the time to identif…" at bounding box center [352, 323] width 292 height 123
click at [349, 303] on li "Be specific. Don't use generic words like "thank you." Take the time to identif…" at bounding box center [352, 323] width 292 height 123
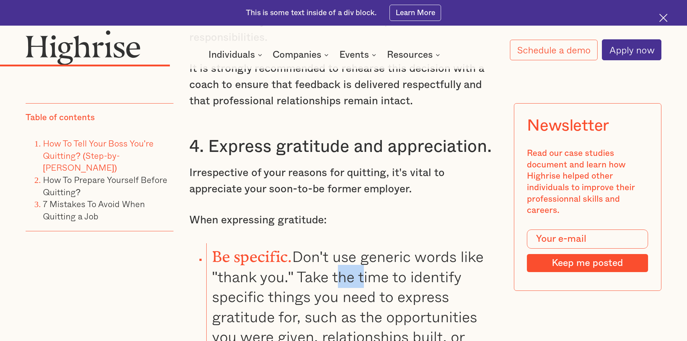
scroll to position [2562, 0]
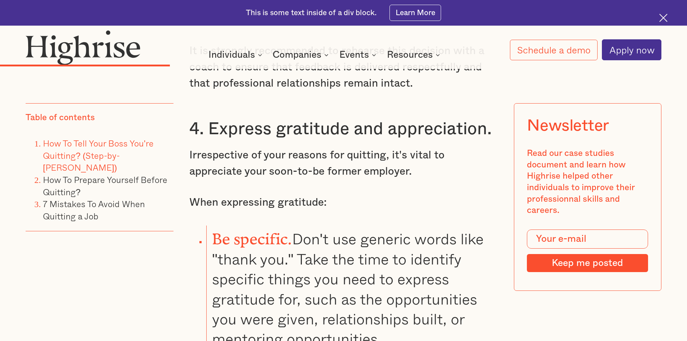
click at [303, 297] on li "Be specific. Don't use generic words like "thank you." Take the time to identif…" at bounding box center [352, 287] width 292 height 123
click at [302, 299] on li "Be specific. Don't use generic words like "thank you." Take the time to identif…" at bounding box center [352, 287] width 292 height 123
click at [301, 299] on li "Be specific. Don't use generic words like "thank you." Take the time to identif…" at bounding box center [352, 287] width 292 height 123
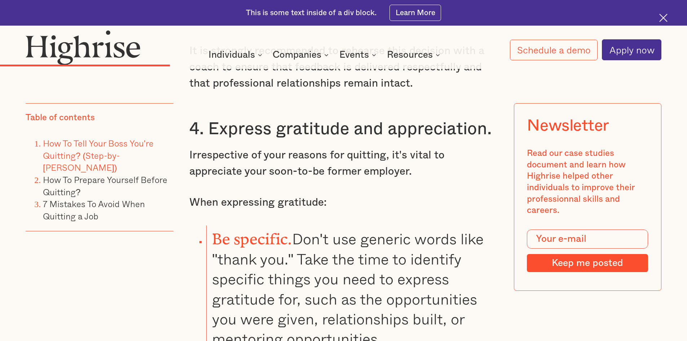
click at [341, 299] on li "Be specific. Don't use generic words like "thank you." Take the time to identif…" at bounding box center [352, 287] width 292 height 123
click at [338, 300] on li "Be specific. Don't use generic words like "thank you." Take the time to identif…" at bounding box center [352, 287] width 292 height 123
click at [353, 298] on li "Be specific. Don't use generic words like "thank you." Take the time to identif…" at bounding box center [352, 287] width 292 height 123
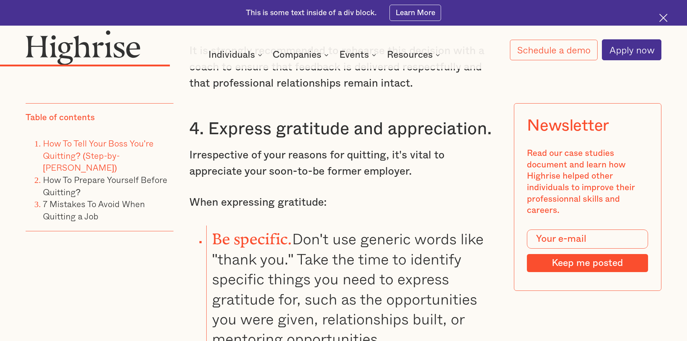
click at [358, 299] on li "Be specific. Don't use generic words like "thank you." Take the time to identif…" at bounding box center [352, 287] width 292 height 123
click at [379, 303] on li "Be specific. Don't use generic words like "thank you." Take the time to identif…" at bounding box center [352, 287] width 292 height 123
click at [380, 303] on li "Be specific. Don't use generic words like "thank you." Take the time to identif…" at bounding box center [352, 287] width 292 height 123
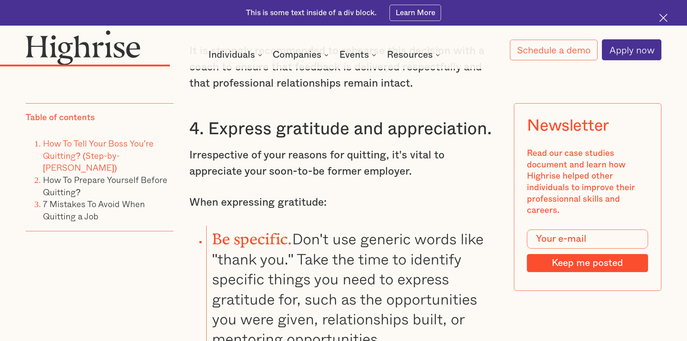
click at [338, 297] on li "Be specific. Don't use generic words like "thank you." Take the time to identif…" at bounding box center [352, 287] width 292 height 123
click at [357, 305] on li "Be specific. Don't use generic words like "thank you." Take the time to identif…" at bounding box center [352, 287] width 292 height 123
click at [383, 304] on li "Be specific. Don't use generic words like "thank you." Take the time to identif…" at bounding box center [352, 287] width 292 height 123
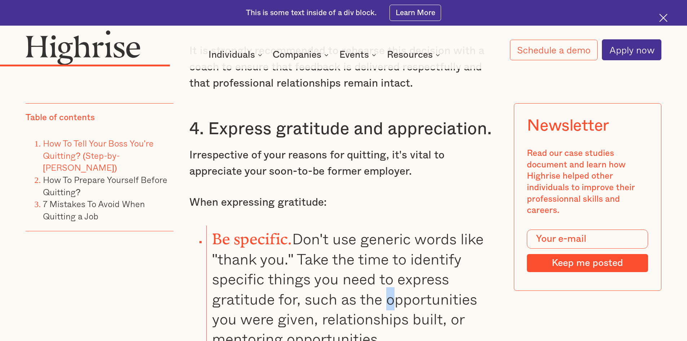
click at [383, 304] on li "Be specific. Don't use generic words like "thank you." Take the time to identif…" at bounding box center [352, 287] width 292 height 123
click at [319, 320] on li "Be specific. Don't use generic words like "thank you." Take the time to identif…" at bounding box center [352, 287] width 292 height 123
click at [410, 325] on li "Be specific. Don't use generic words like "thank you." Take the time to identif…" at bounding box center [352, 287] width 292 height 123
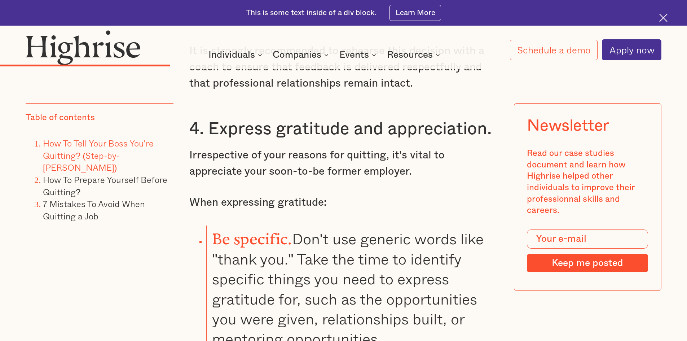
click at [275, 321] on li "Be specific. Don't use generic words like "thank you." Take the time to identif…" at bounding box center [352, 287] width 292 height 123
click at [240, 321] on li "Be specific. Don't use generic words like "thank you." Take the time to identif…" at bounding box center [352, 287] width 292 height 123
click at [238, 320] on li "Be specific. Don't use generic words like "thank you." Take the time to identif…" at bounding box center [352, 287] width 292 height 123
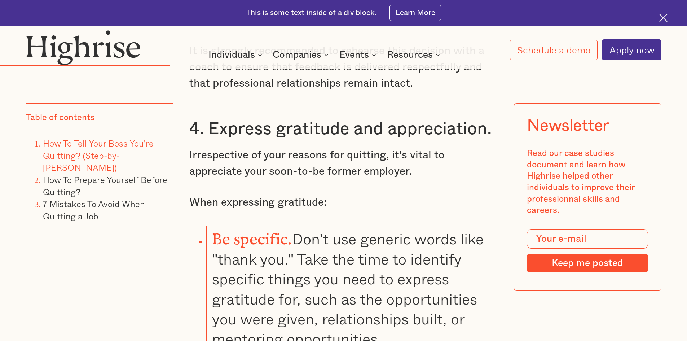
click at [235, 321] on li "Be specific. Don't use generic words like "thank you." Take the time to identif…" at bounding box center [352, 287] width 292 height 123
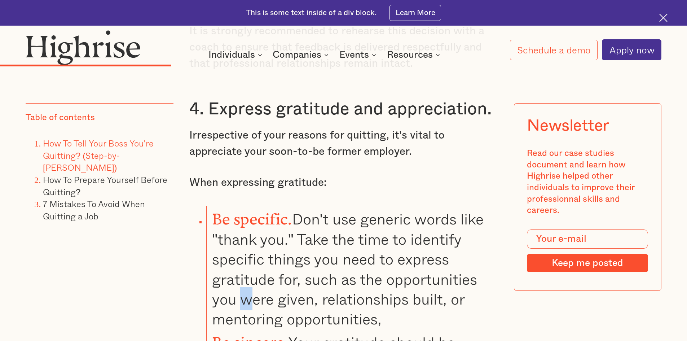
scroll to position [2598, 0]
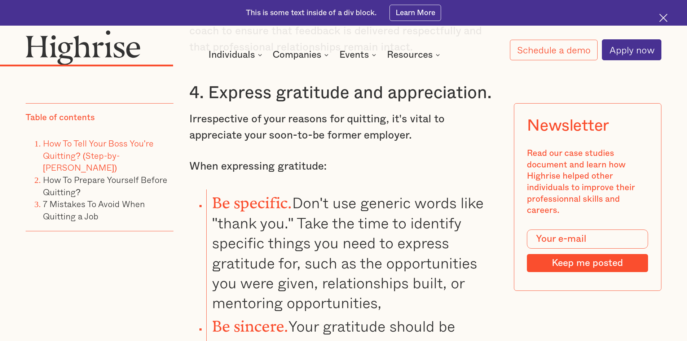
click at [283, 308] on li "Be specific. Don't use generic words like "thank you." Take the time to identif…" at bounding box center [352, 250] width 292 height 123
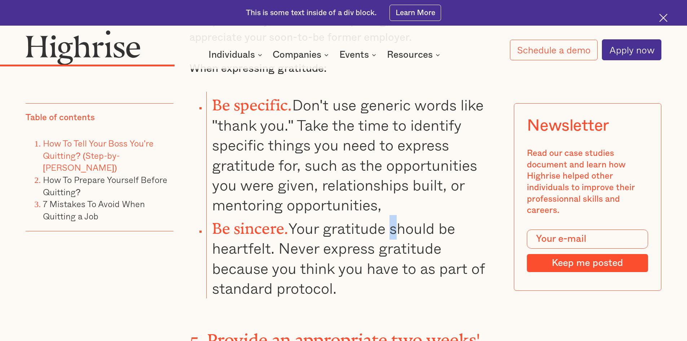
scroll to position [2706, 0]
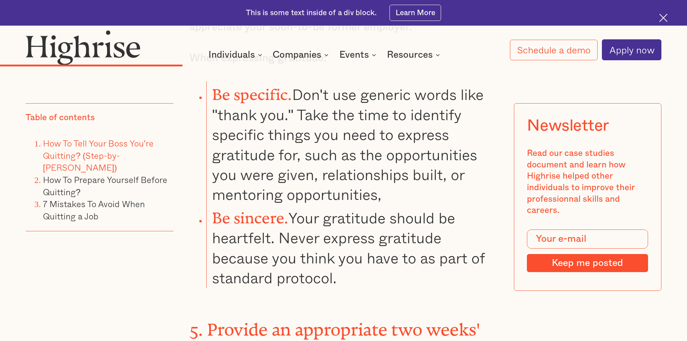
click at [275, 240] on li "Be sincere. Your gratitude should be heartfelt. Never express gratitude because…" at bounding box center [352, 246] width 292 height 83
click at [316, 237] on li "Be sincere. Your gratitude should be heartfelt. Never express gratitude because…" at bounding box center [352, 246] width 292 height 83
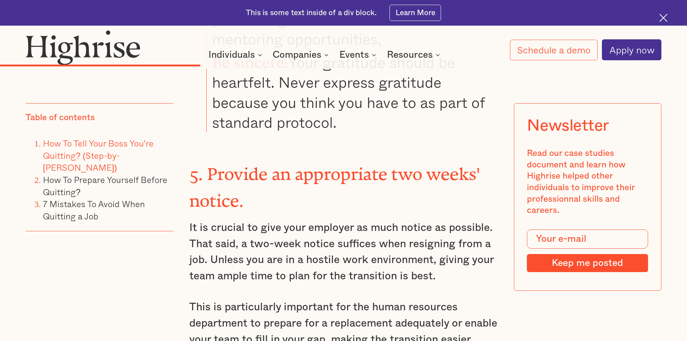
scroll to position [2923, 0]
